Goal: Information Seeking & Learning: Find specific fact

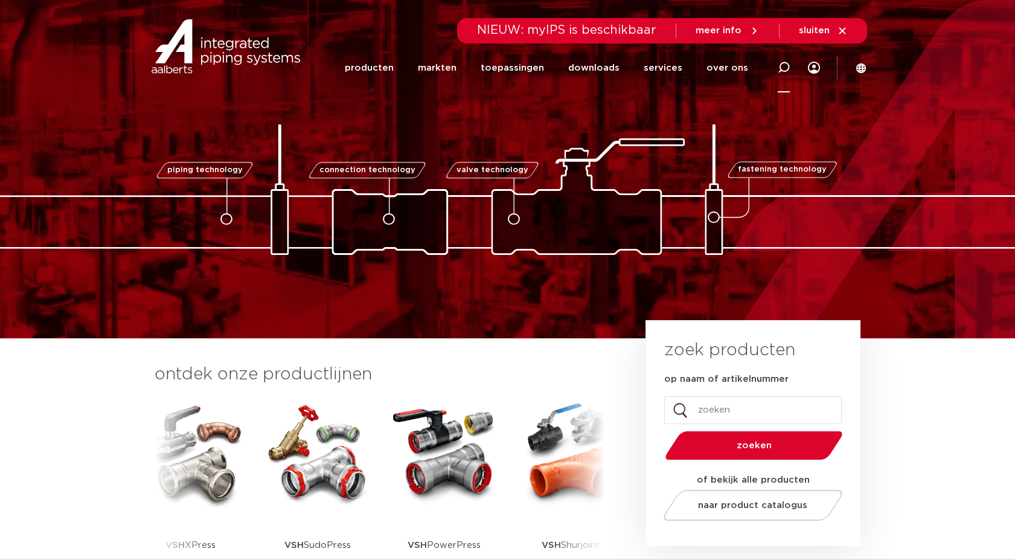
click at [777, 66] on icon at bounding box center [783, 68] width 12 height 12
type input "TS61"
click button "Zoeken" at bounding box center [0, 0] width 0 height 0
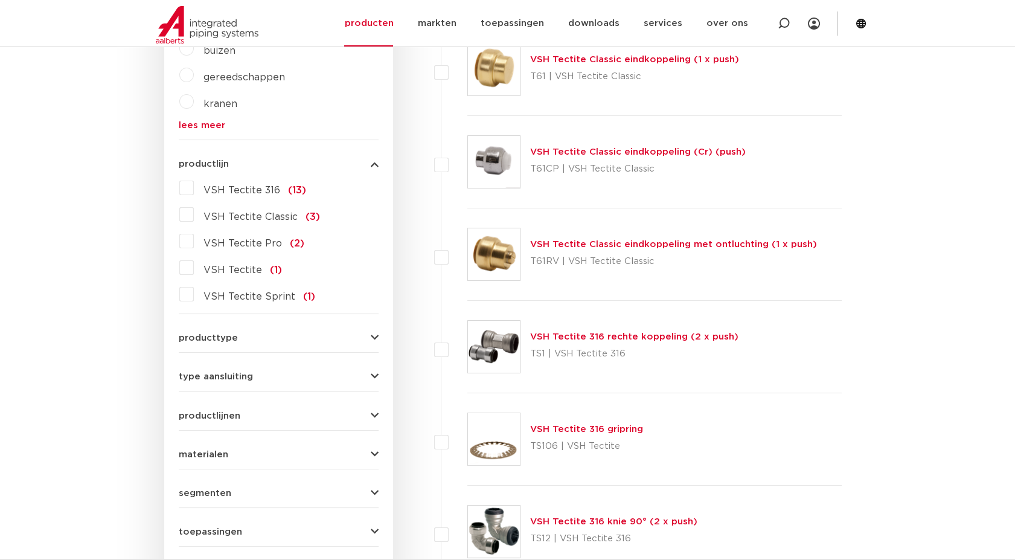
scroll to position [536, 0]
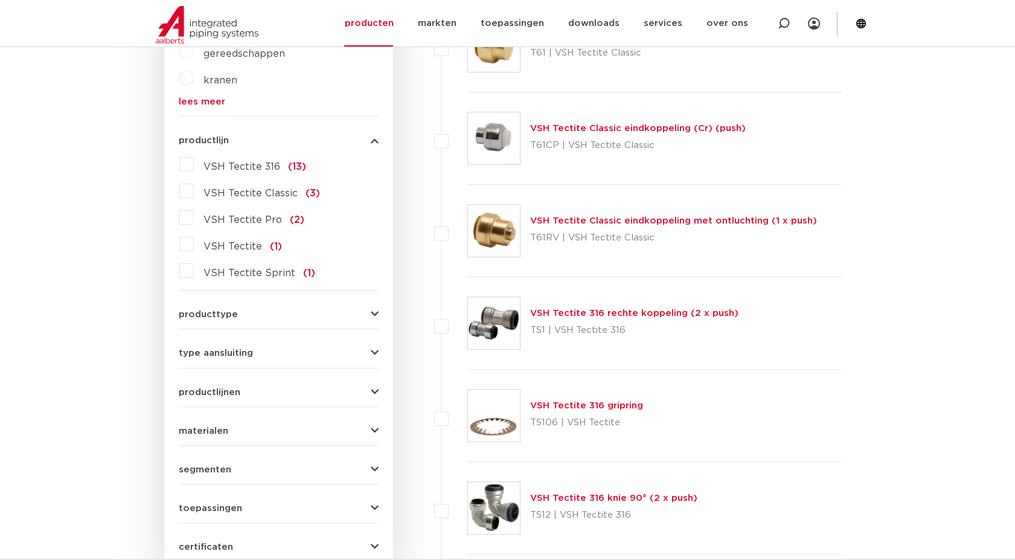
click at [611, 401] on link "VSH Tectite 316 gripring" at bounding box center [586, 405] width 113 height 9
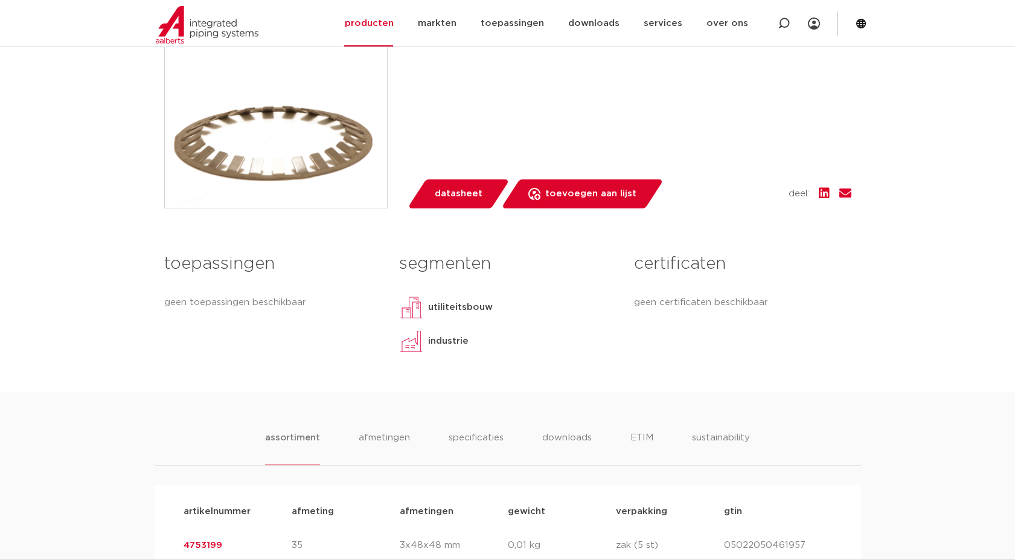
scroll to position [402, 0]
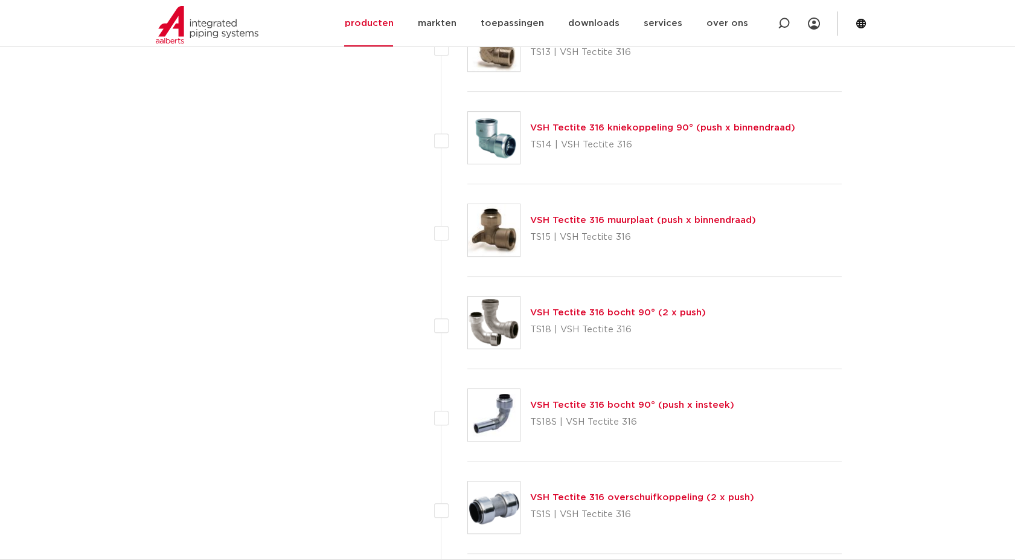
scroll to position [1207, 0]
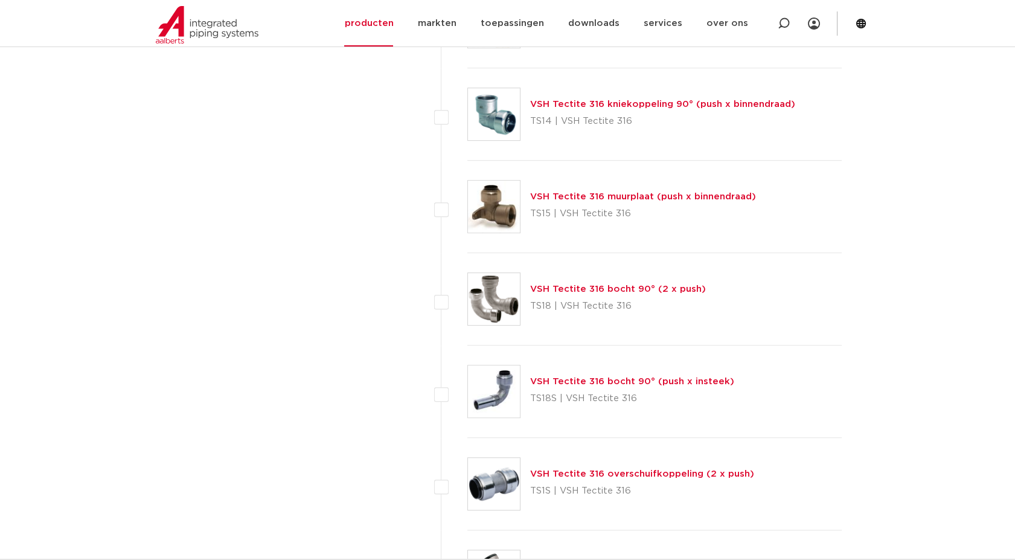
click at [681, 196] on link "VSH Tectite 316 muurplaat (push x binnendraad)" at bounding box center [643, 196] width 226 height 9
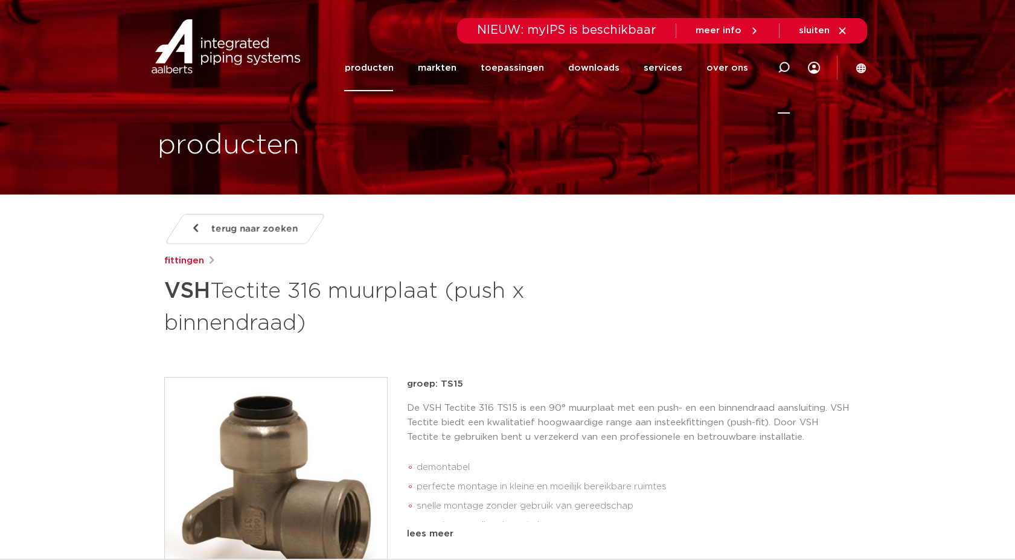
click at [786, 69] on icon at bounding box center [783, 68] width 12 height 12
type input "muurplaat"
click button "Zoeken" at bounding box center [0, 0] width 0 height 0
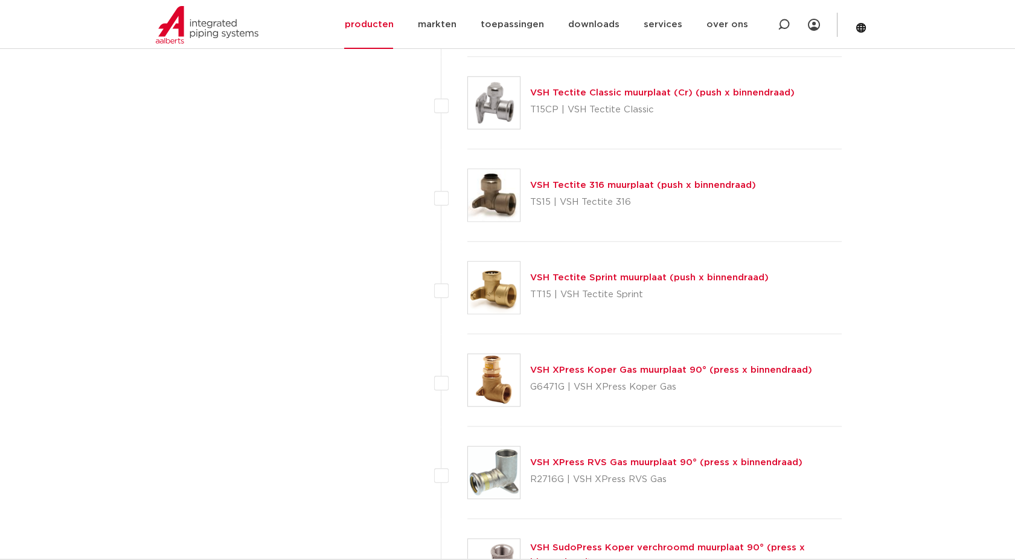
scroll to position [2443, 0]
